Goal: Communication & Community: Answer question/provide support

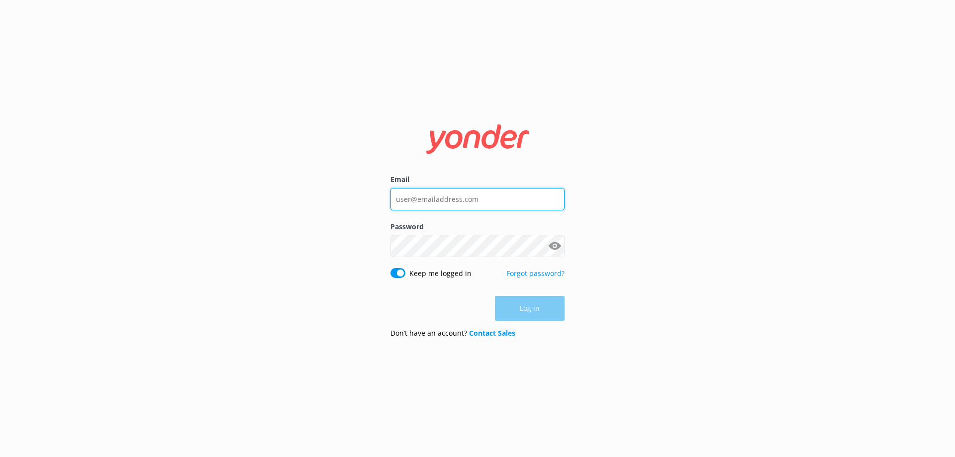
click at [434, 193] on input "Email" at bounding box center [477, 199] width 174 height 22
type input "[EMAIL_ADDRESS][DOMAIN_NAME]"
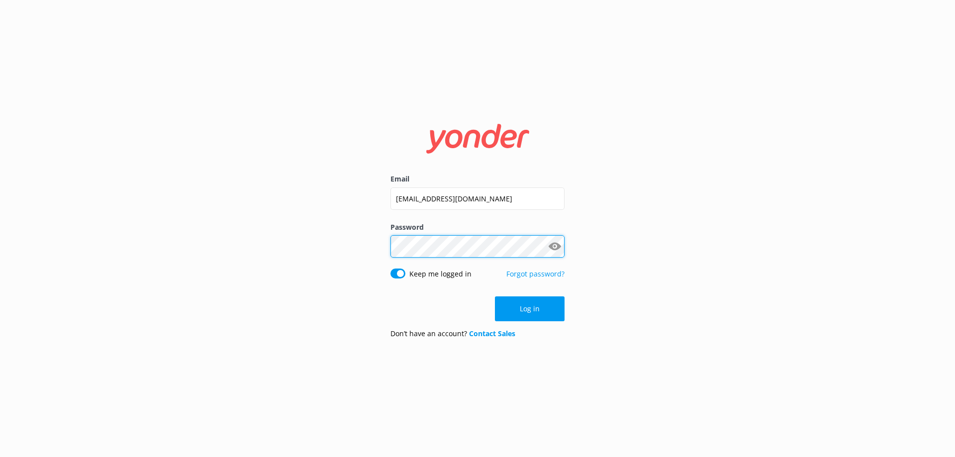
click button "Log in" at bounding box center [530, 308] width 70 height 25
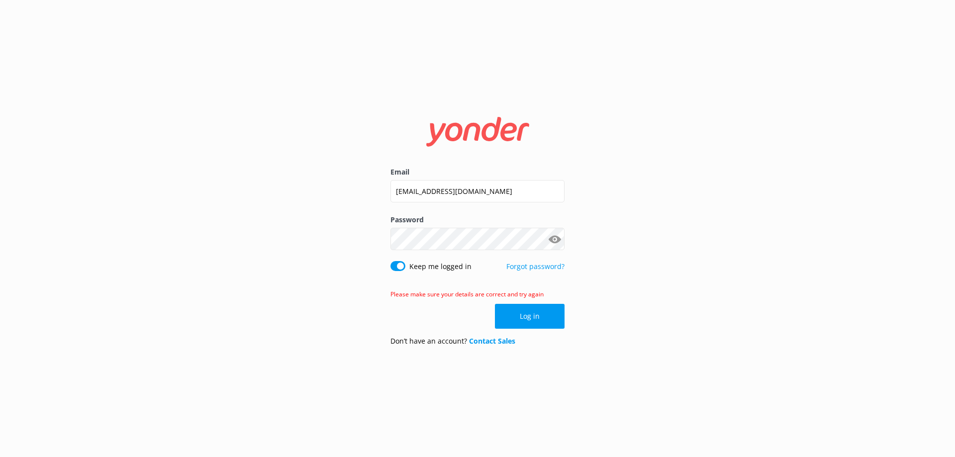
click at [558, 243] on button "Show password" at bounding box center [554, 239] width 20 height 20
click button "Log in" at bounding box center [530, 316] width 70 height 25
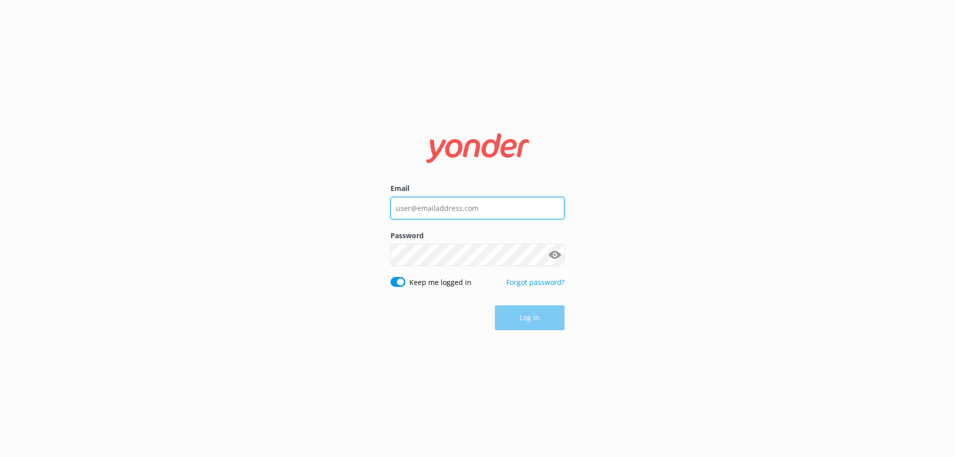
click at [448, 210] on input "Email" at bounding box center [477, 208] width 174 height 22
type input "[EMAIL_ADDRESS][DOMAIN_NAME]"
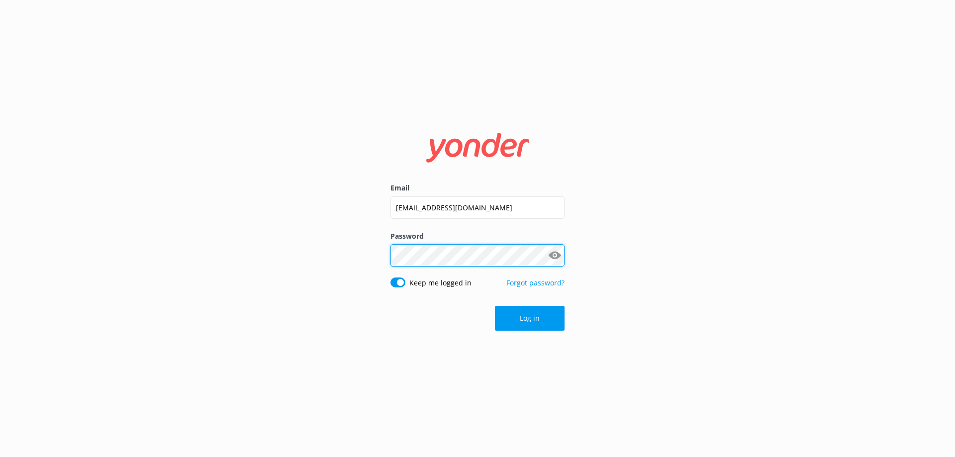
click button "Log in" at bounding box center [530, 318] width 70 height 25
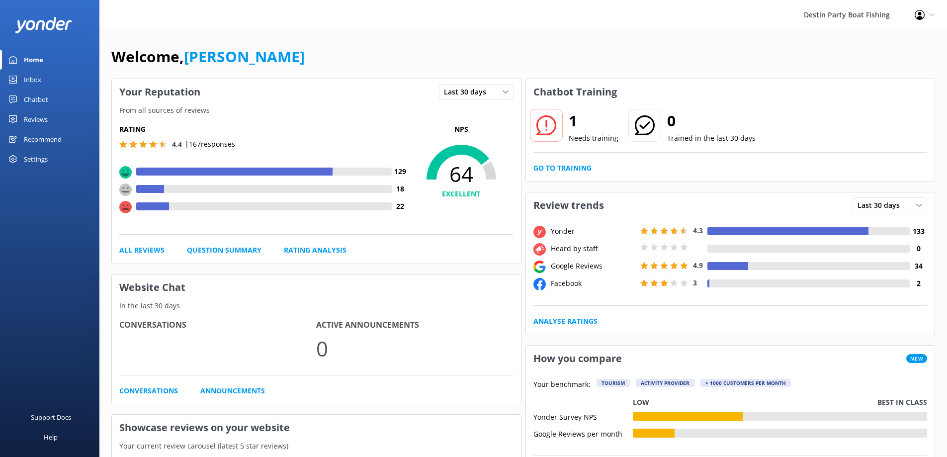
click at [39, 82] on div "Inbox" at bounding box center [32, 80] width 17 height 20
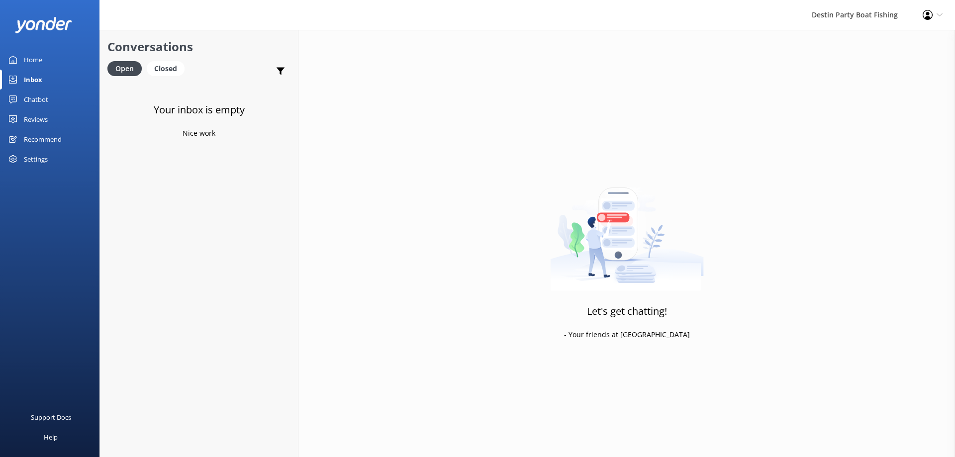
click at [35, 80] on div "Inbox" at bounding box center [33, 80] width 18 height 20
click at [686, 19] on div "Destin Party Boat Fishing Profile Settings Logout" at bounding box center [477, 15] width 955 height 30
click at [162, 67] on div "Closed" at bounding box center [166, 68] width 38 height 15
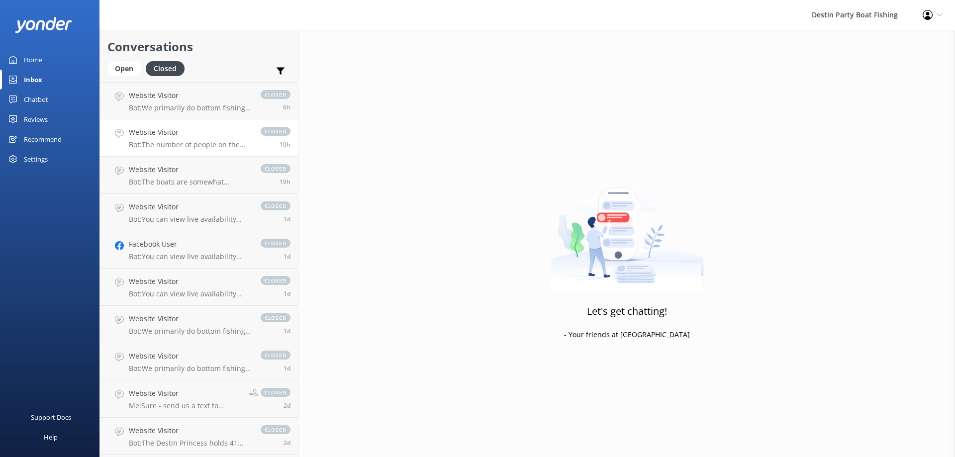
click at [186, 144] on p "Bot: The number of people on the boat can range from as low as 20 to as high as…" at bounding box center [190, 144] width 122 height 9
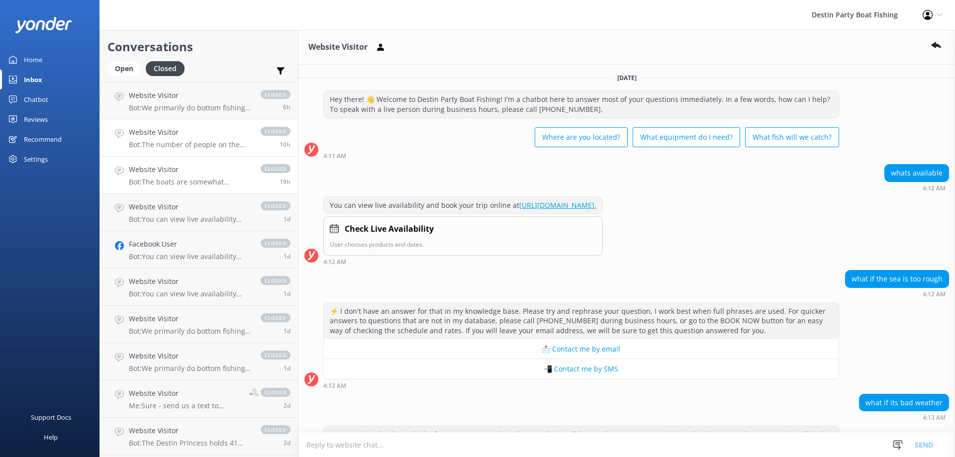
scroll to position [131, 0]
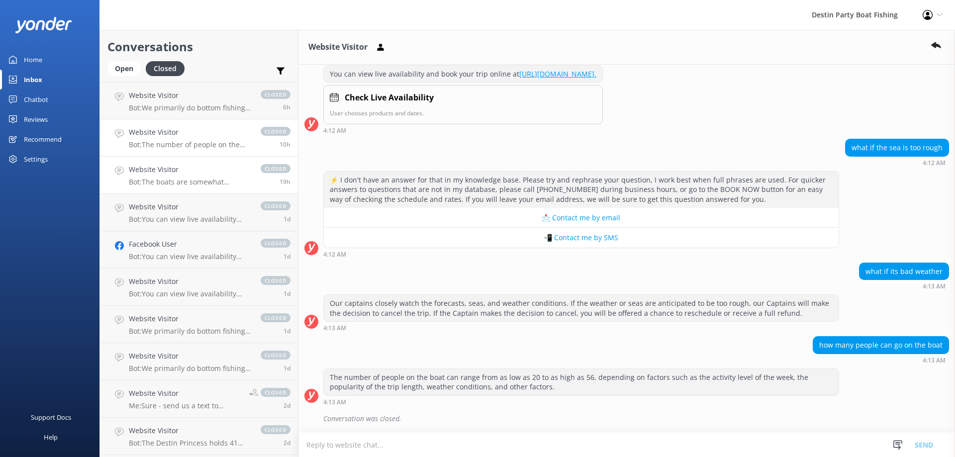
click at [201, 175] on div "Website Visitor Bot: The boats are somewhat wheelchair accessible. There is lim…" at bounding box center [190, 175] width 122 height 22
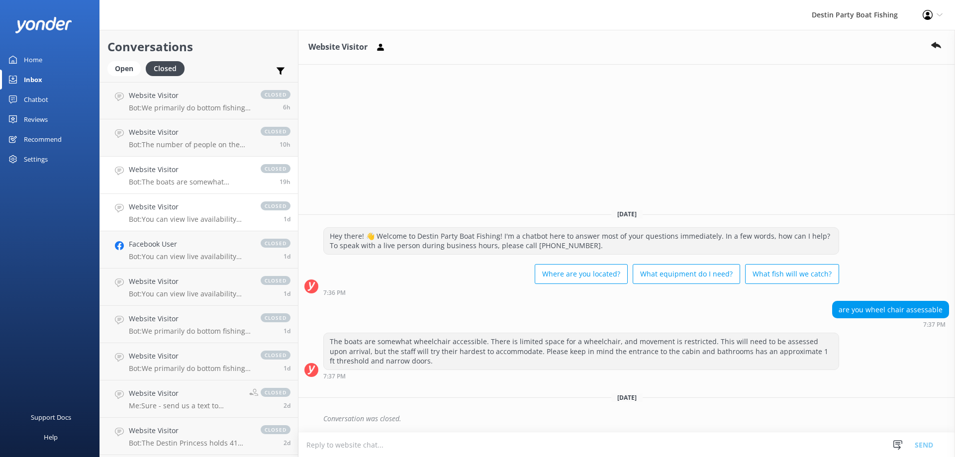
click at [212, 222] on p "Bot: You can view live availability and book your trip online at [URL][DOMAIN_N…" at bounding box center [190, 219] width 122 height 9
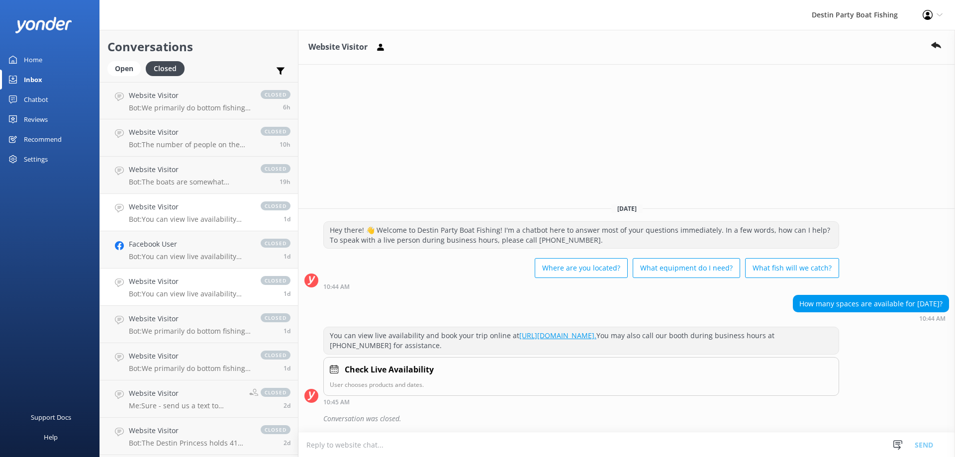
click at [215, 281] on h4 "Website Visitor" at bounding box center [190, 281] width 122 height 11
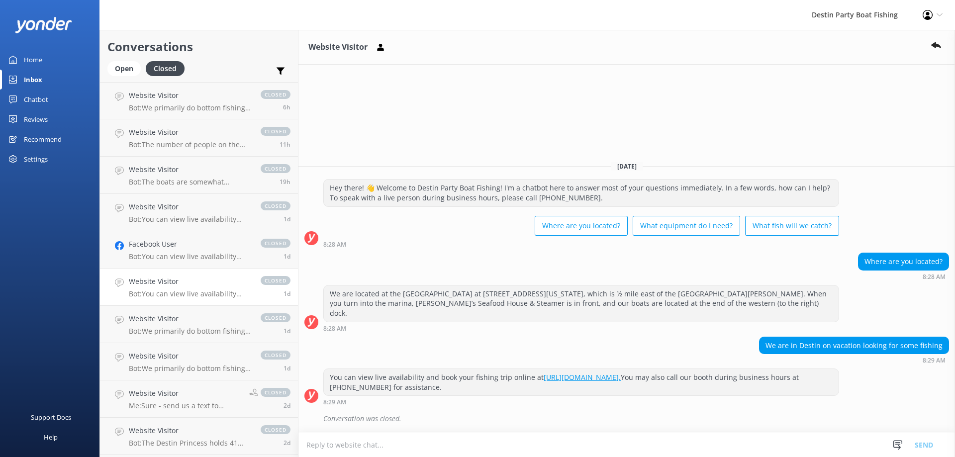
click at [36, 77] on div "Inbox" at bounding box center [33, 80] width 18 height 20
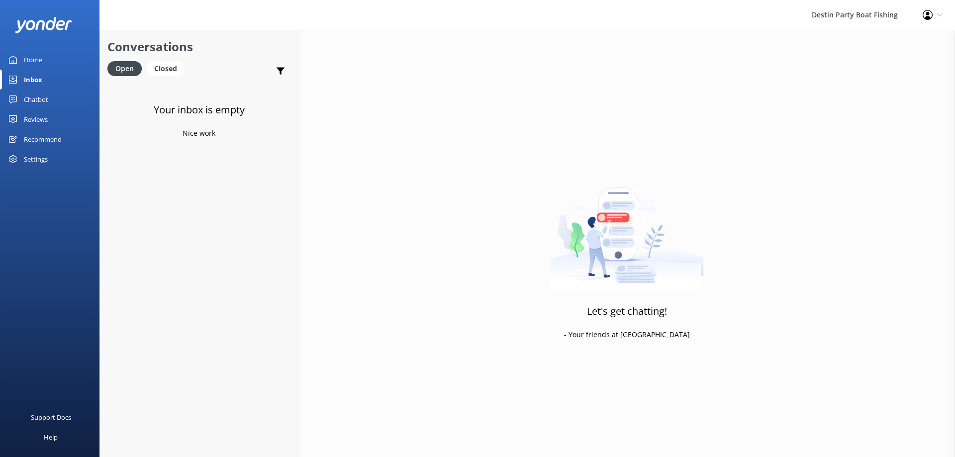
click at [40, 82] on div "Inbox" at bounding box center [33, 80] width 18 height 20
click at [169, 76] on div "Closed" at bounding box center [166, 68] width 38 height 15
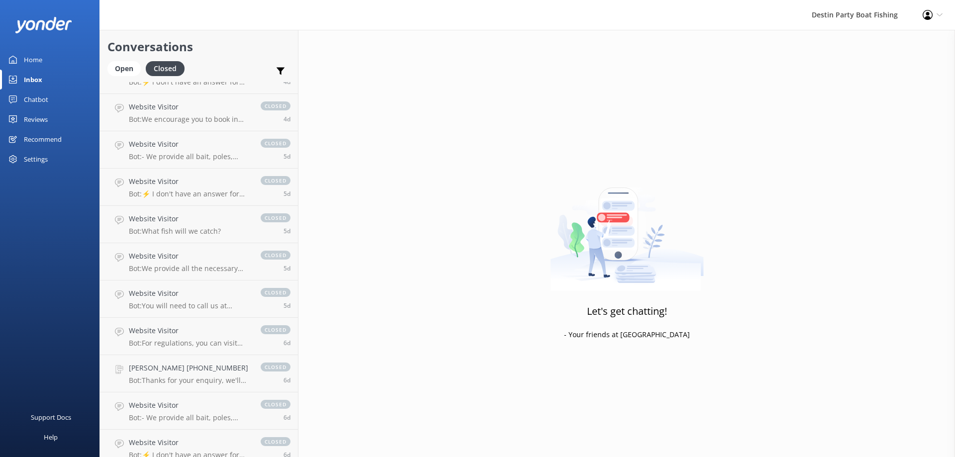
scroll to position [696, 0]
click at [192, 157] on p "Bot: - We provide all bait, poles, tackle, licenses, and ice to keep fish cold …" at bounding box center [190, 157] width 122 height 9
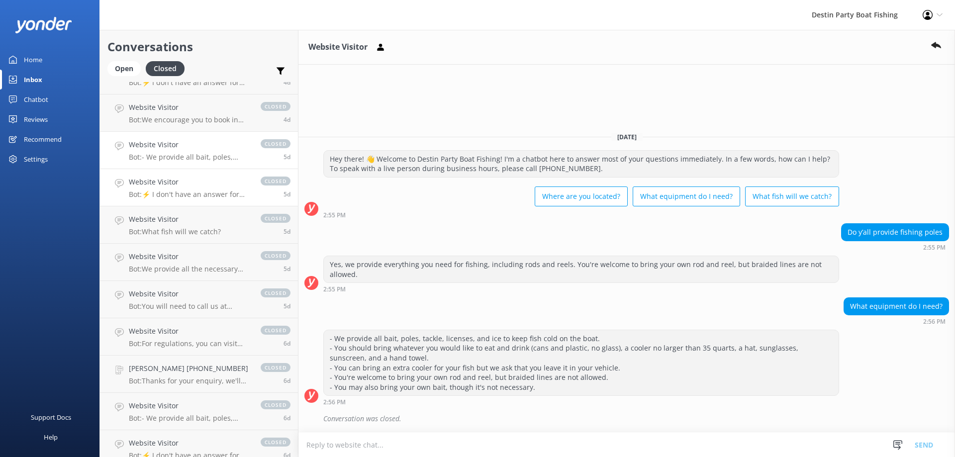
click at [191, 187] on h4 "Website Visitor" at bounding box center [190, 181] width 122 height 11
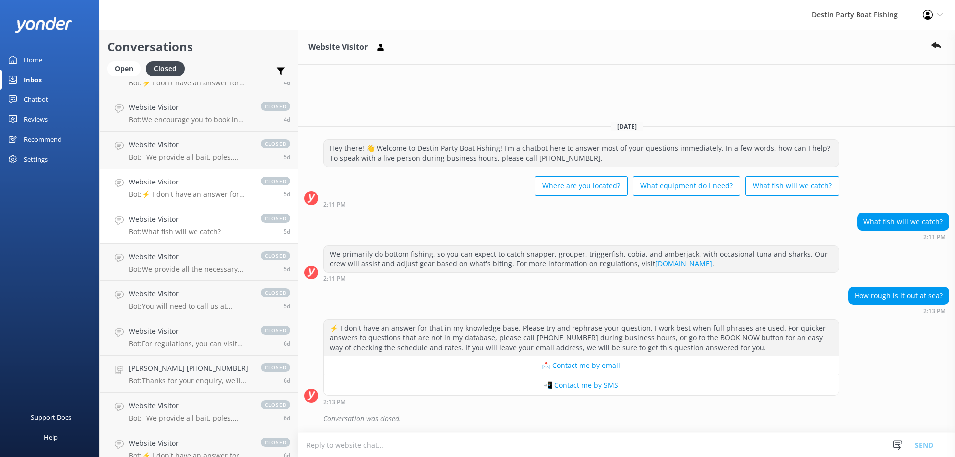
click at [191, 223] on h4 "Website Visitor" at bounding box center [175, 219] width 92 height 11
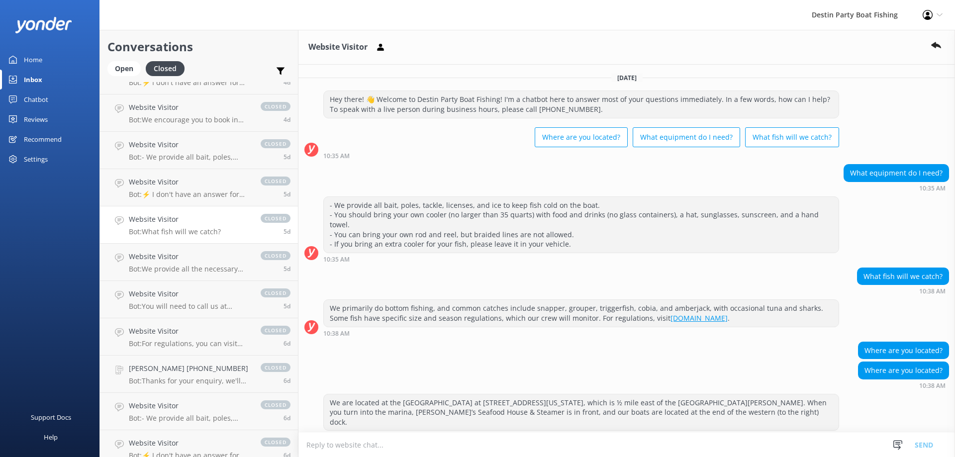
scroll to position [35, 0]
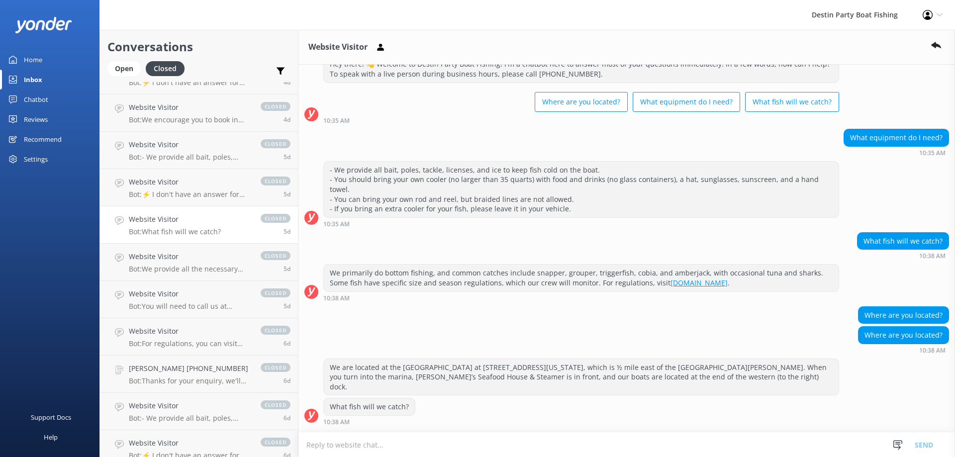
click at [208, 229] on p "Bot: What fish will we catch?" at bounding box center [175, 231] width 92 height 9
click at [215, 256] on h4 "Website Visitor" at bounding box center [190, 256] width 122 height 11
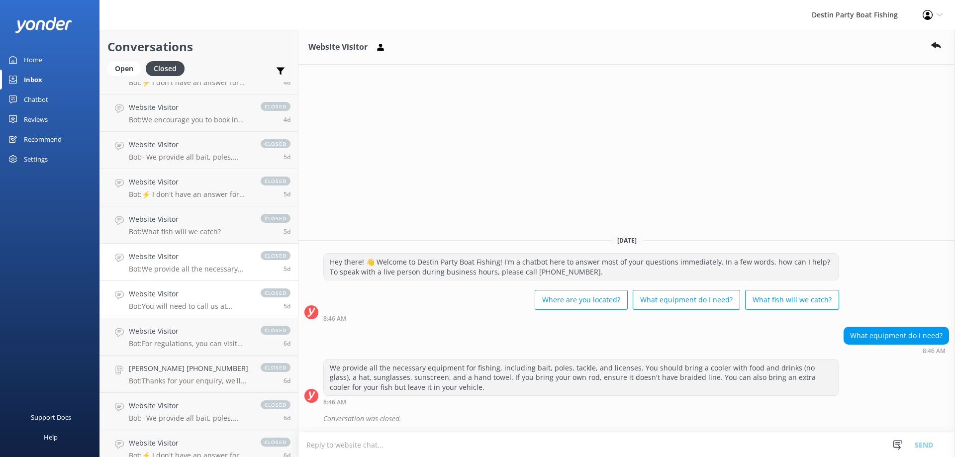
click at [214, 291] on h4 "Website Visitor" at bounding box center [190, 293] width 122 height 11
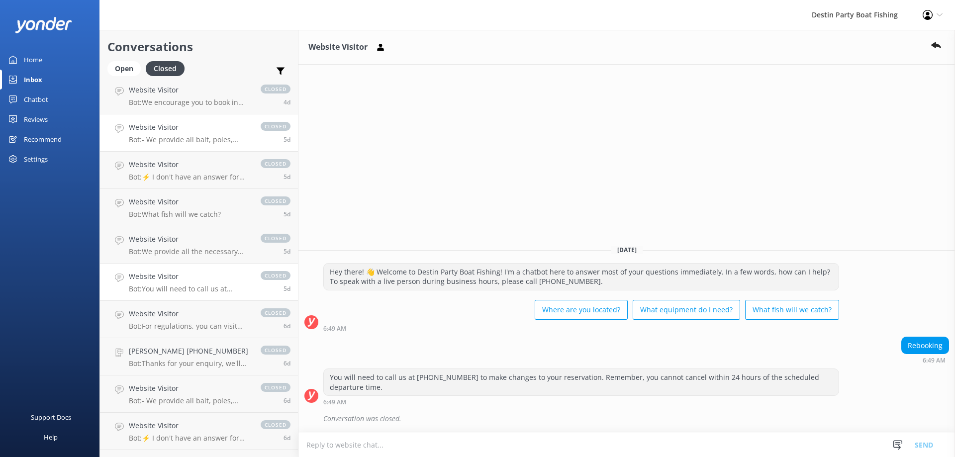
scroll to position [696, 0]
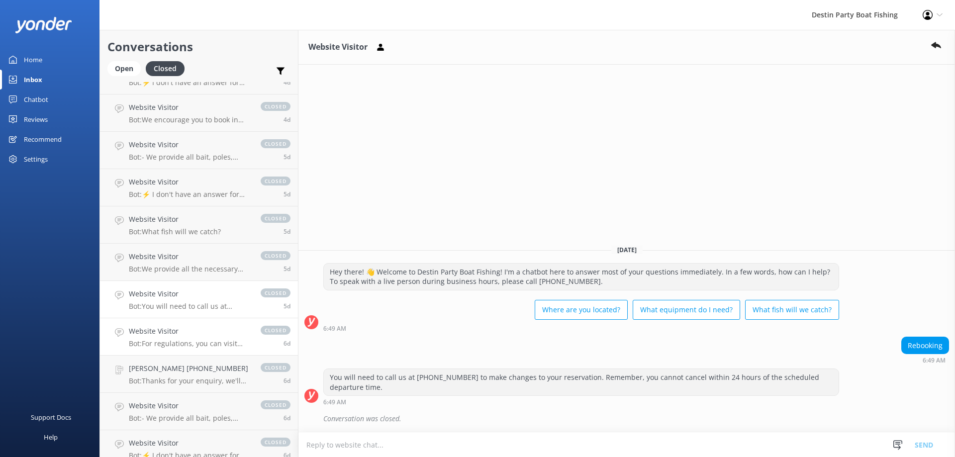
click at [207, 335] on h4 "Website Visitor" at bounding box center [190, 331] width 122 height 11
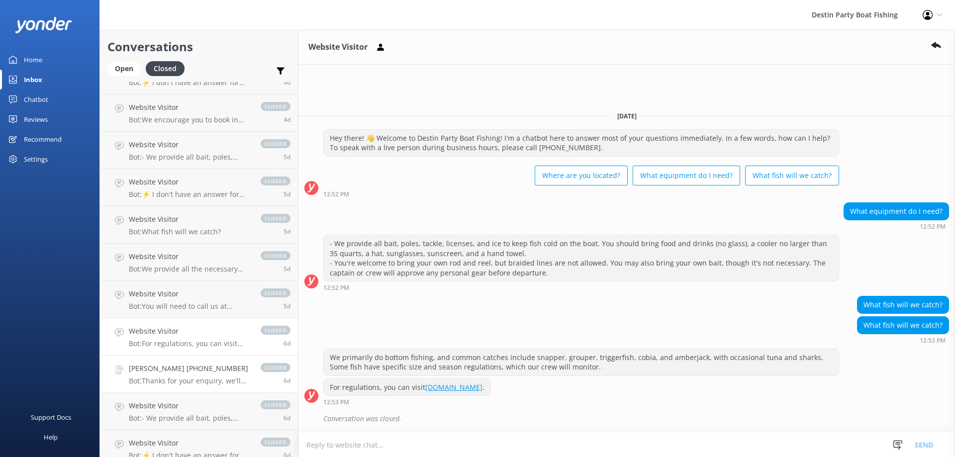
click at [202, 378] on p "Bot: Thanks for your enquiry, we'll get back to you as soon as we can during op…" at bounding box center [190, 380] width 122 height 9
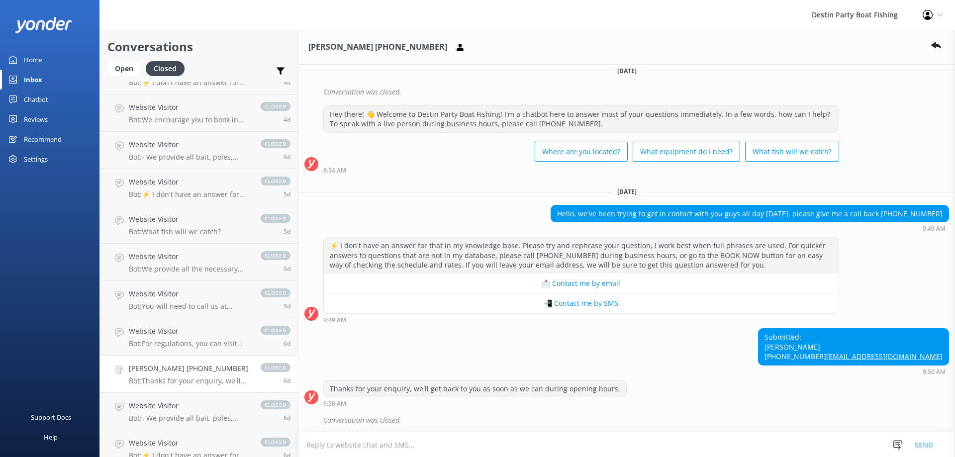
scroll to position [192, 0]
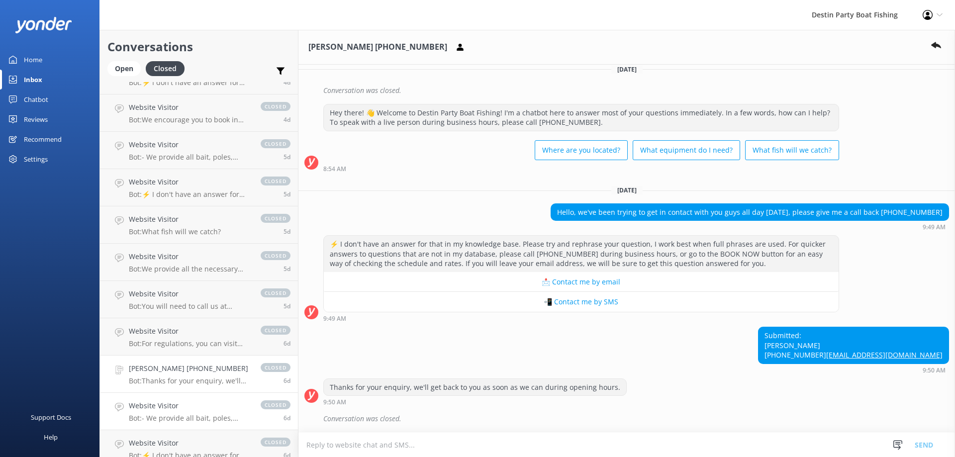
click at [234, 405] on h4 "Website Visitor" at bounding box center [190, 405] width 122 height 11
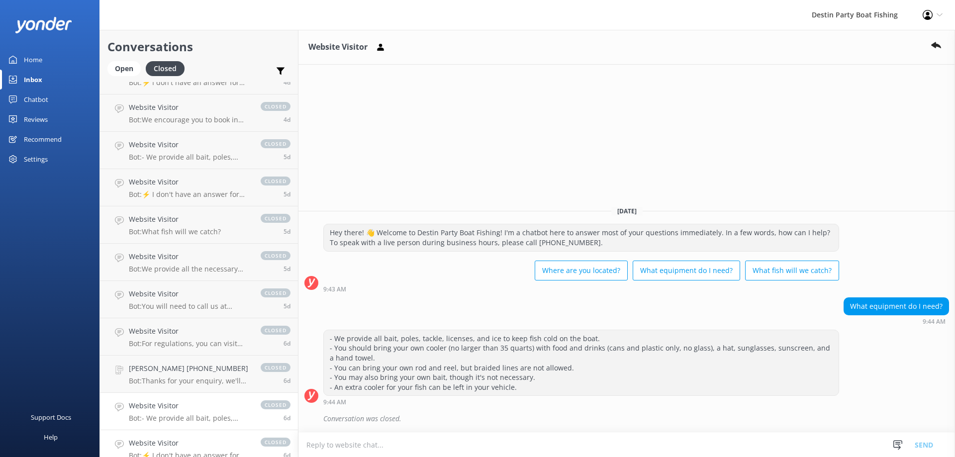
click at [234, 436] on link "Website Visitor Bot: ⚡ I don't have an answer for that in my knowledge base. Pl…" at bounding box center [199, 448] width 198 height 37
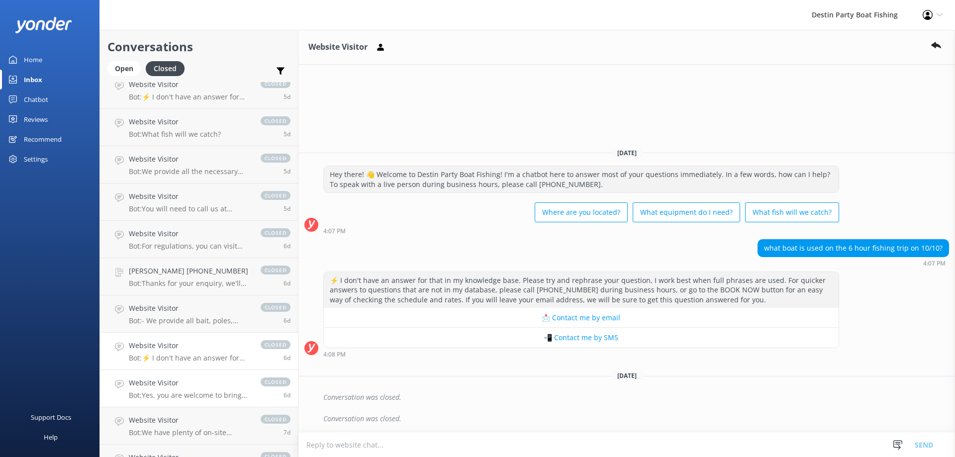
scroll to position [795, 0]
click at [226, 349] on h4 "Website Visitor" at bounding box center [190, 343] width 122 height 11
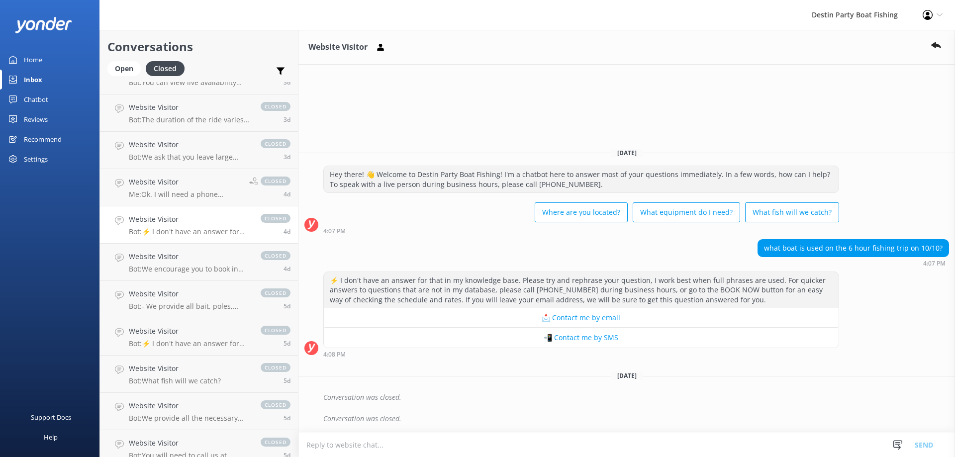
click at [232, 230] on p "Bot: ⚡ I don't have an answer for that in my knowledge base. Please try and rep…" at bounding box center [190, 231] width 122 height 9
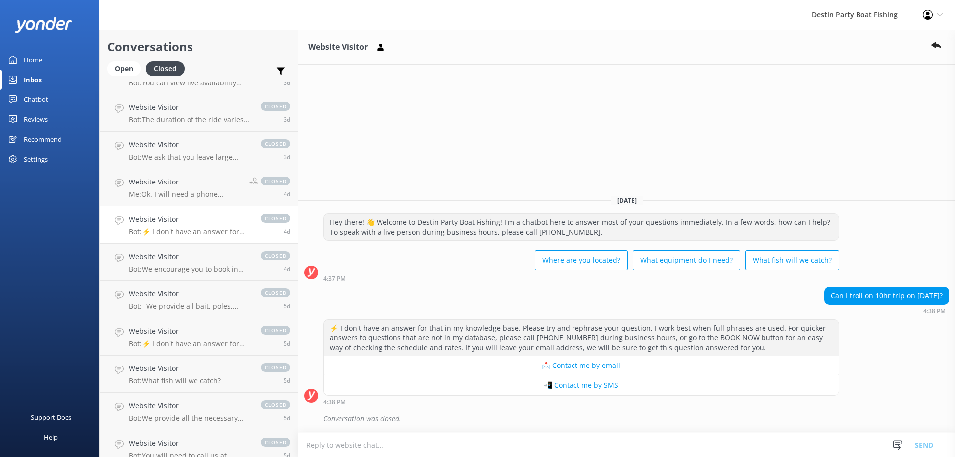
click at [31, 75] on div "Inbox" at bounding box center [33, 80] width 18 height 20
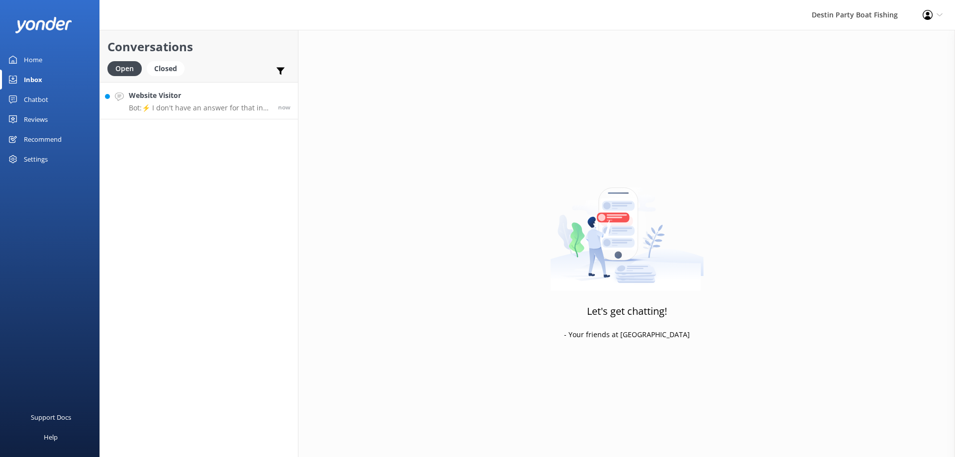
click at [204, 103] on p "Bot: ⚡ I don't have an answer for that in my knowledge base. Please try and rep…" at bounding box center [200, 107] width 142 height 9
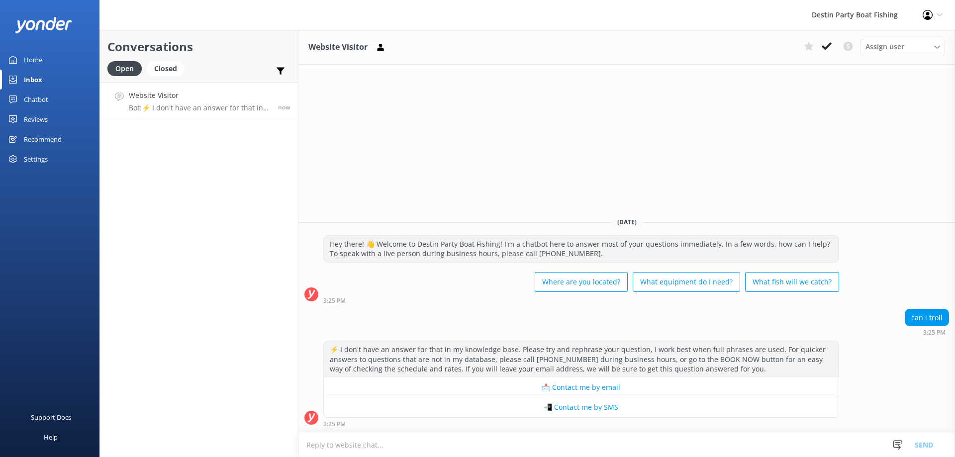
click at [370, 444] on textarea at bounding box center [626, 445] width 656 height 24
type textarea "T"
click at [351, 444] on textarea "There may be trolling opportunities with the help of the deckhand" at bounding box center [626, 444] width 656 height 25
click at [549, 446] on textarea "There may be limited trolling opportunities with the help of the deckhand" at bounding box center [626, 444] width 656 height 25
click at [543, 446] on textarea "There may be limited trolling opportunities with the help of the deckhand but n…" at bounding box center [626, 444] width 656 height 25
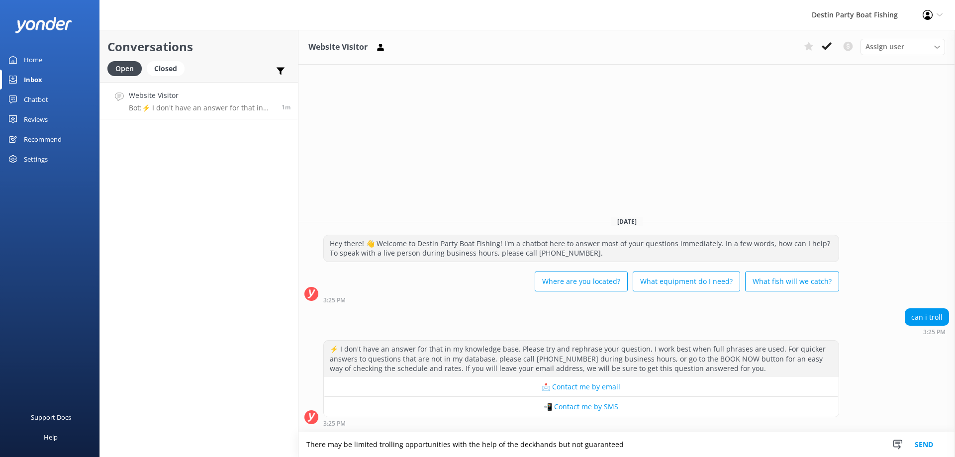
type textarea "There may be limited trolling opportunities with the help of the deckhands but …"
click at [919, 445] on button "Send" at bounding box center [923, 444] width 37 height 25
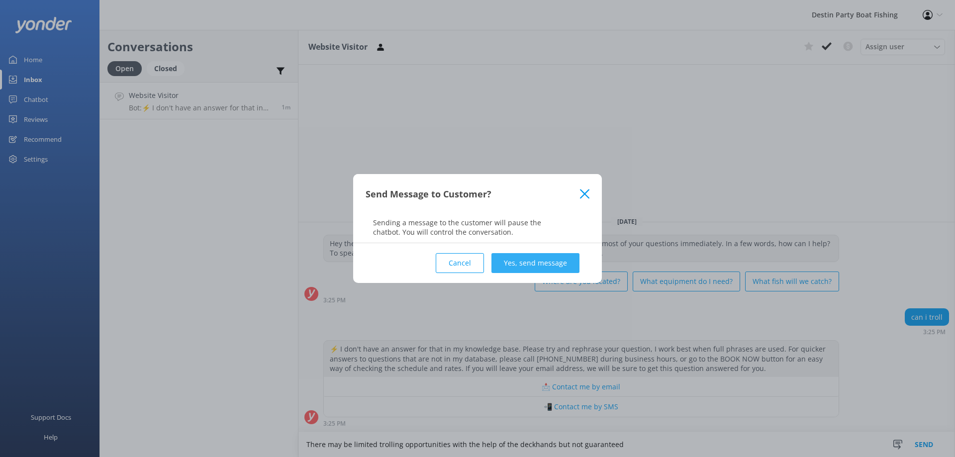
click at [514, 269] on button "Yes, send message" at bounding box center [535, 263] width 88 height 20
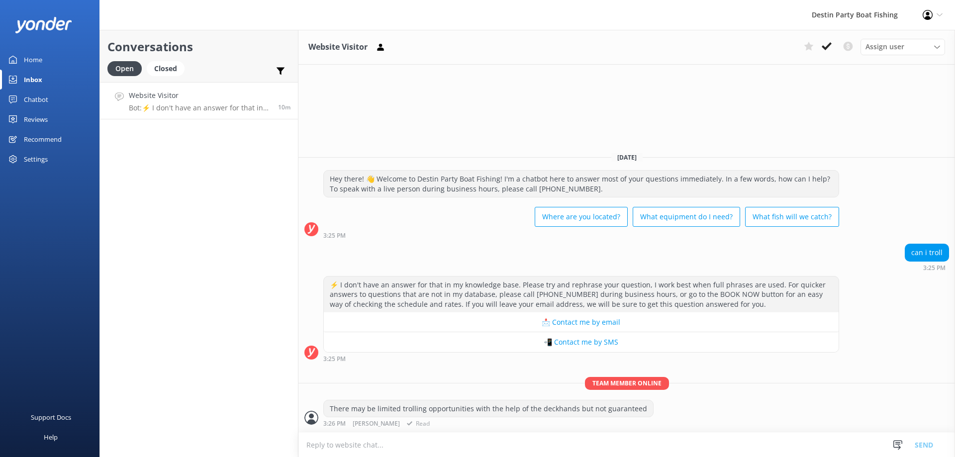
click at [544, 410] on div "There may be limited trolling opportunities with the help of the deckhands but …" at bounding box center [488, 408] width 329 height 17
copy div "There may be limited trolling opportunities with the help of the deckhands but …"
click at [179, 65] on div "Closed" at bounding box center [166, 68] width 38 height 15
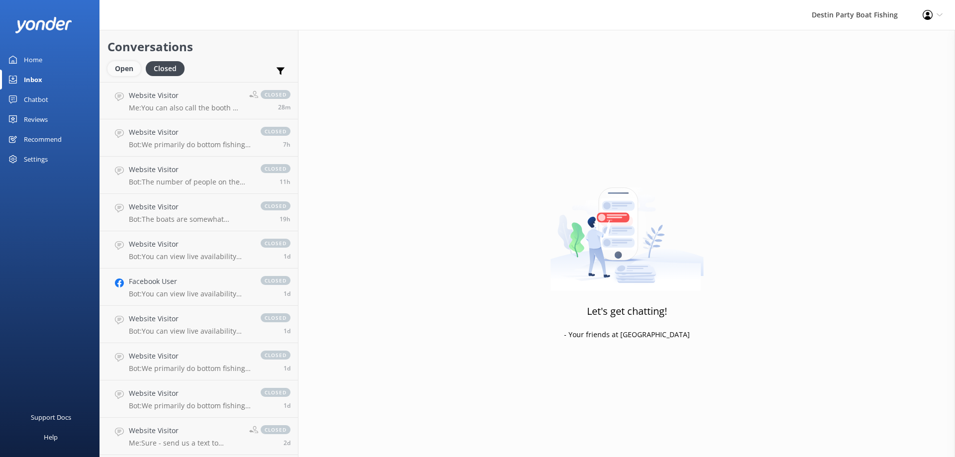
click at [114, 70] on div "Open" at bounding box center [123, 68] width 33 height 15
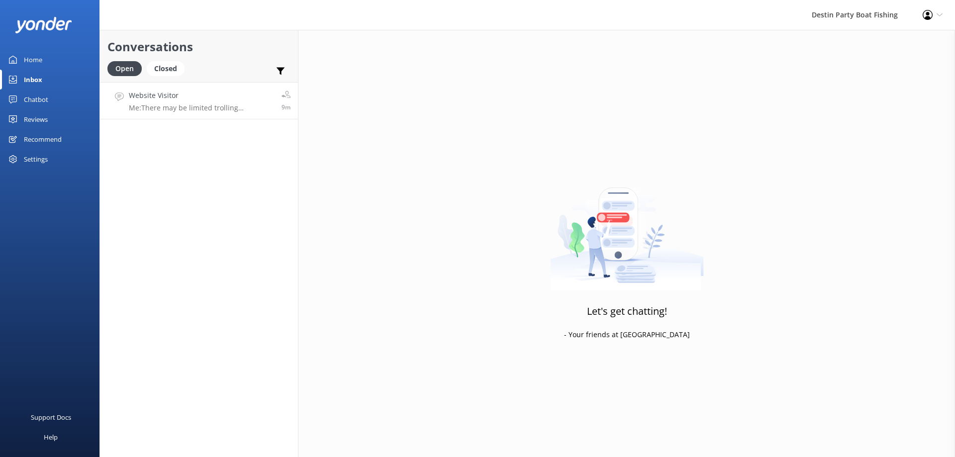
click at [269, 106] on p "Me: There may be limited trolling opportunities with the help of the deckhands …" at bounding box center [201, 107] width 145 height 9
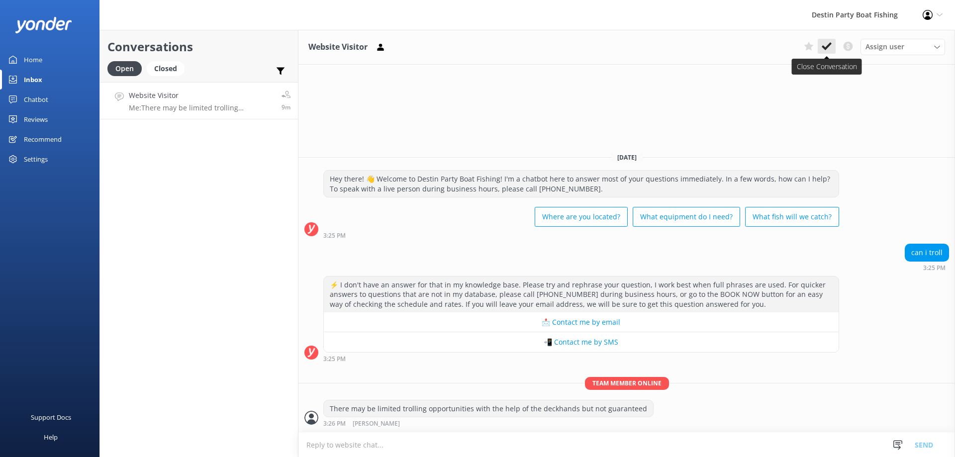
click at [824, 44] on icon at bounding box center [826, 46] width 10 height 10
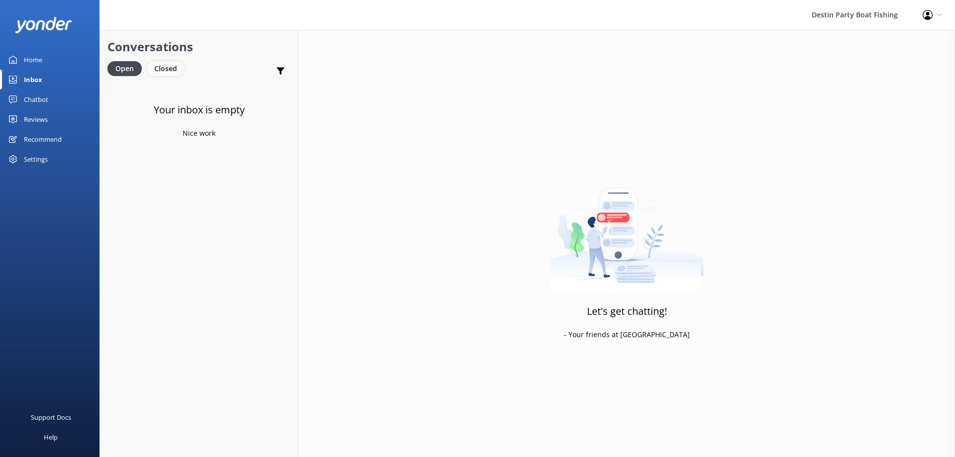
click at [167, 72] on div "Closed" at bounding box center [166, 68] width 38 height 15
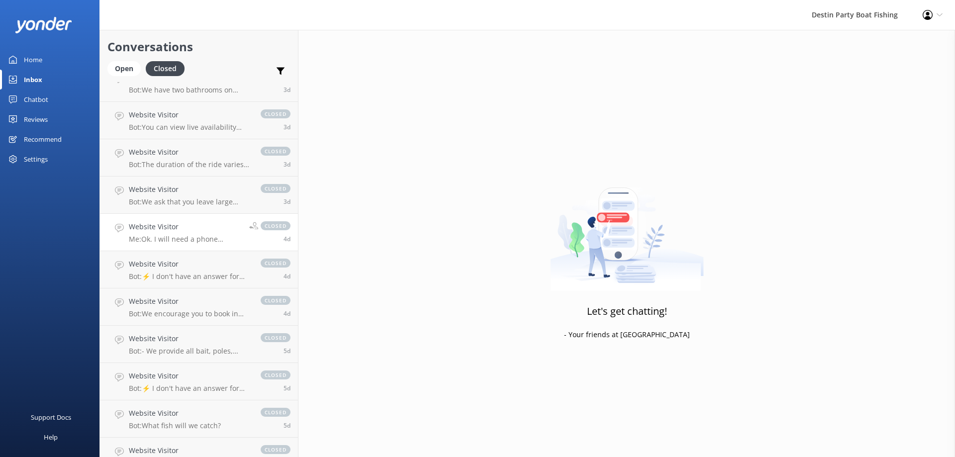
scroll to position [547, 0]
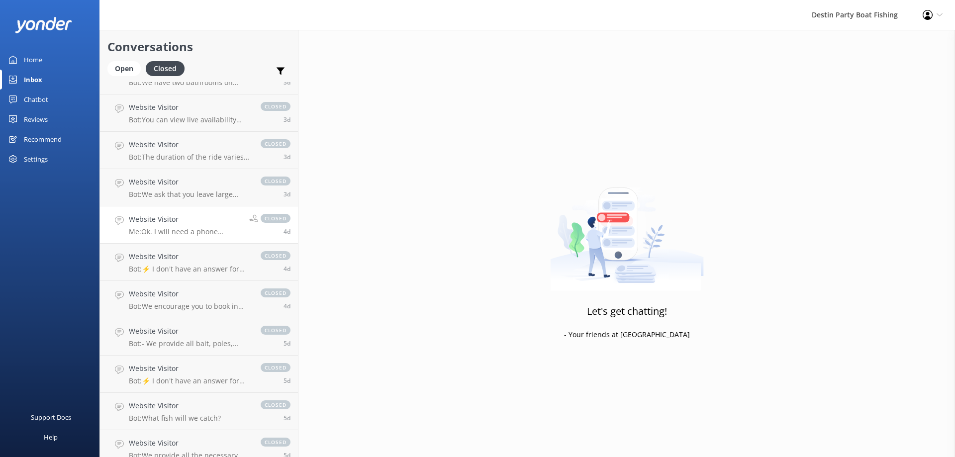
click at [217, 228] on p "Me: Ok. I will need a phone number" at bounding box center [185, 231] width 113 height 9
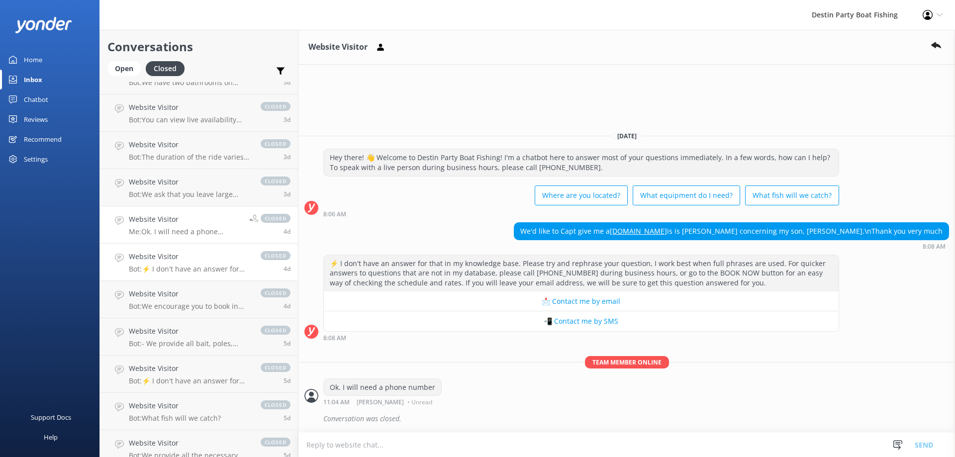
click at [218, 265] on p "Bot: ⚡ I don't have an answer for that in my knowledge base. Please try and rep…" at bounding box center [190, 268] width 122 height 9
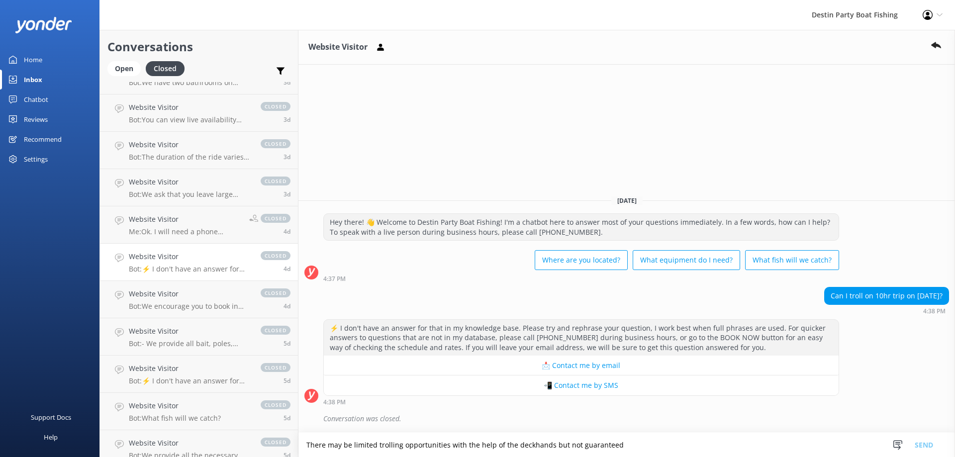
scroll to position [2, 0]
type textarea "There may be limited trolling opportunities with the help of the deckhands but …"
click at [922, 443] on button "Send" at bounding box center [923, 444] width 37 height 25
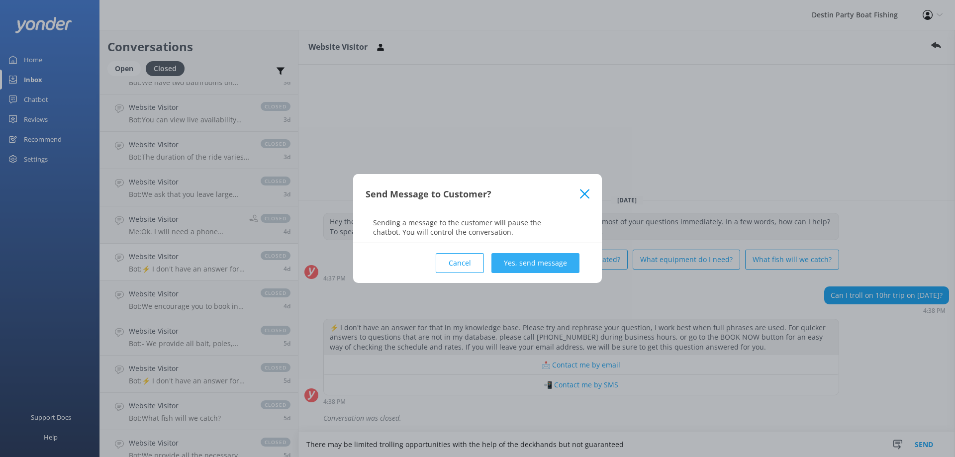
click at [518, 267] on button "Yes, send message" at bounding box center [535, 263] width 88 height 20
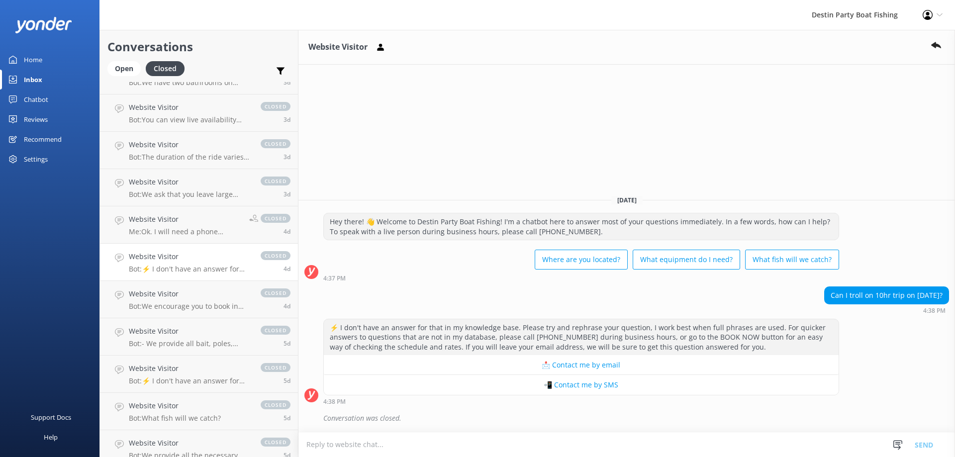
scroll to position [0, 0]
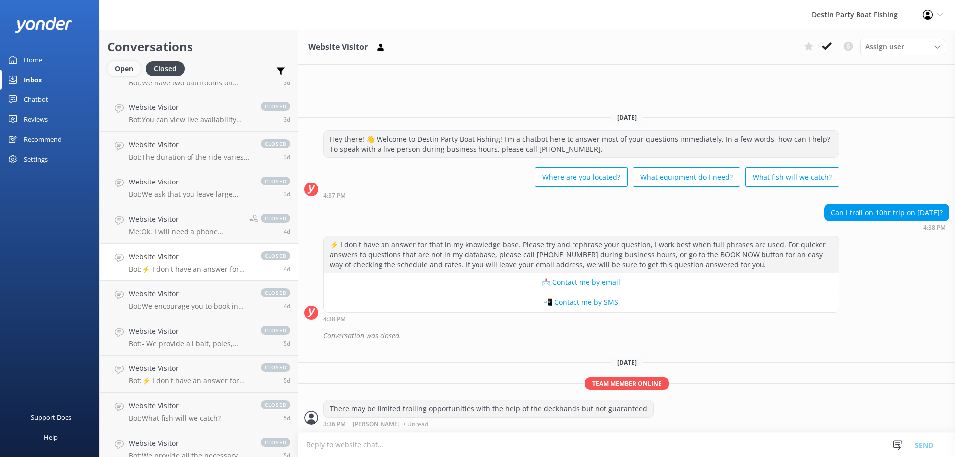
click at [118, 70] on div "Open" at bounding box center [123, 68] width 33 height 15
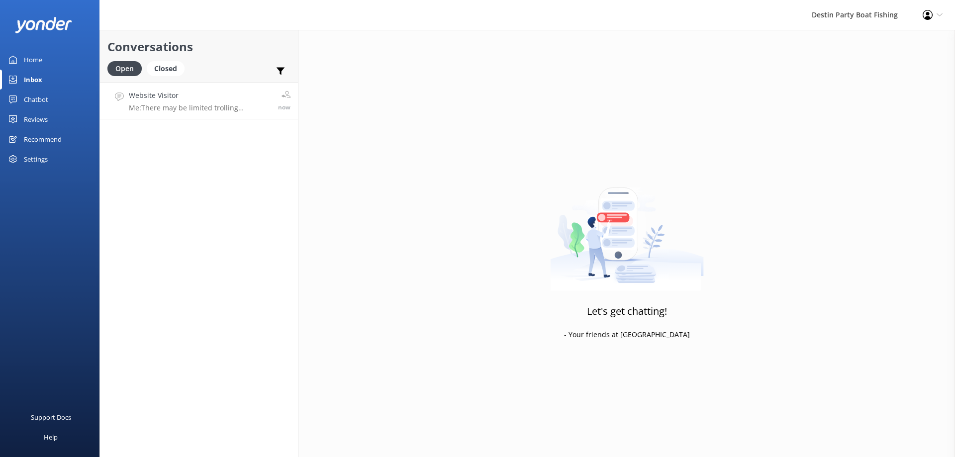
click at [259, 113] on link "Website Visitor Me: There may be limited trolling opportunities with the help o…" at bounding box center [199, 100] width 198 height 37
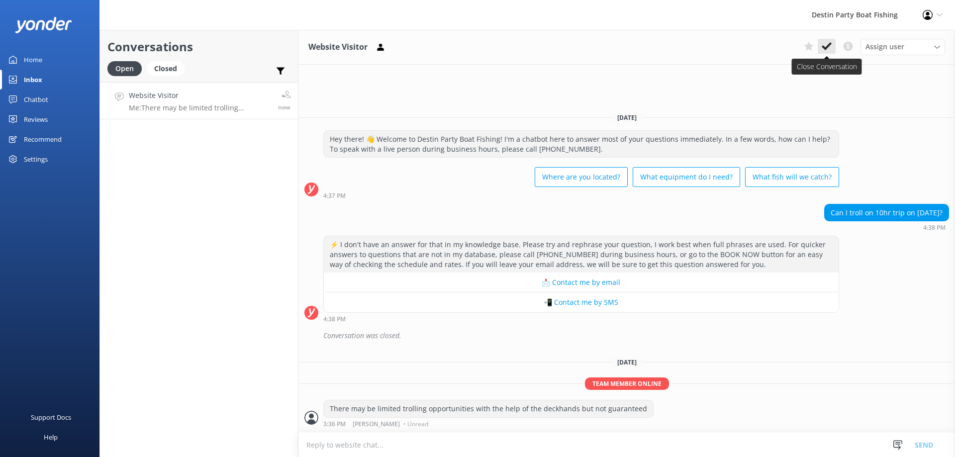
click at [824, 46] on icon at bounding box center [826, 46] width 10 height 10
